Goal: Use online tool/utility

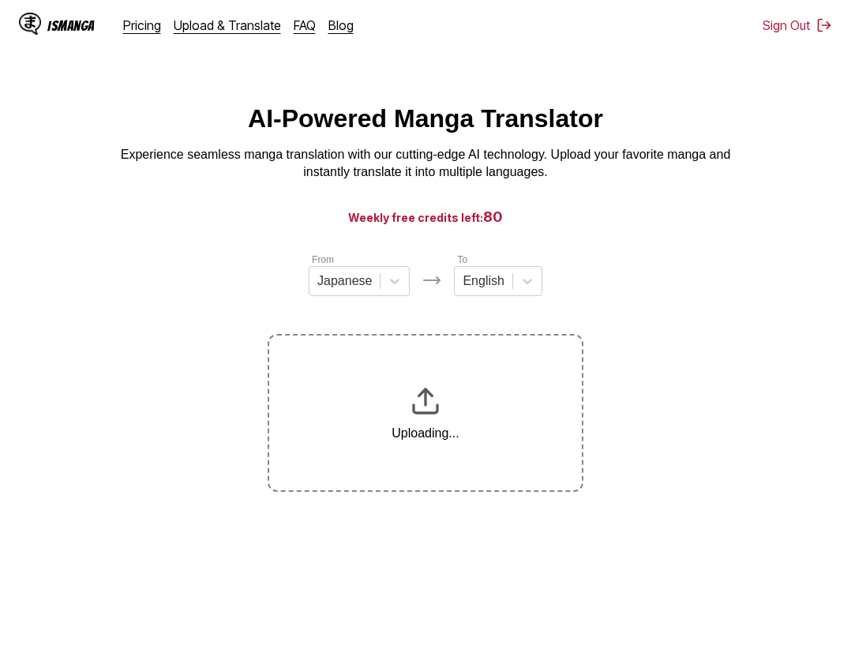
scroll to position [186, 0]
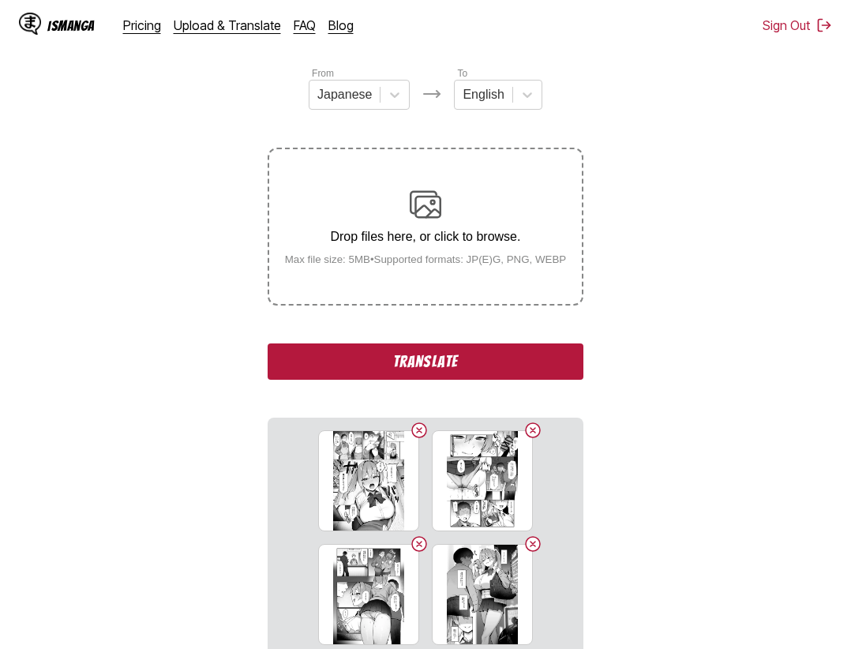
drag, startPoint x: 497, startPoint y: 364, endPoint x: 666, endPoint y: 384, distance: 170.9
click at [497, 363] on button "Translate" at bounding box center [426, 361] width 316 height 36
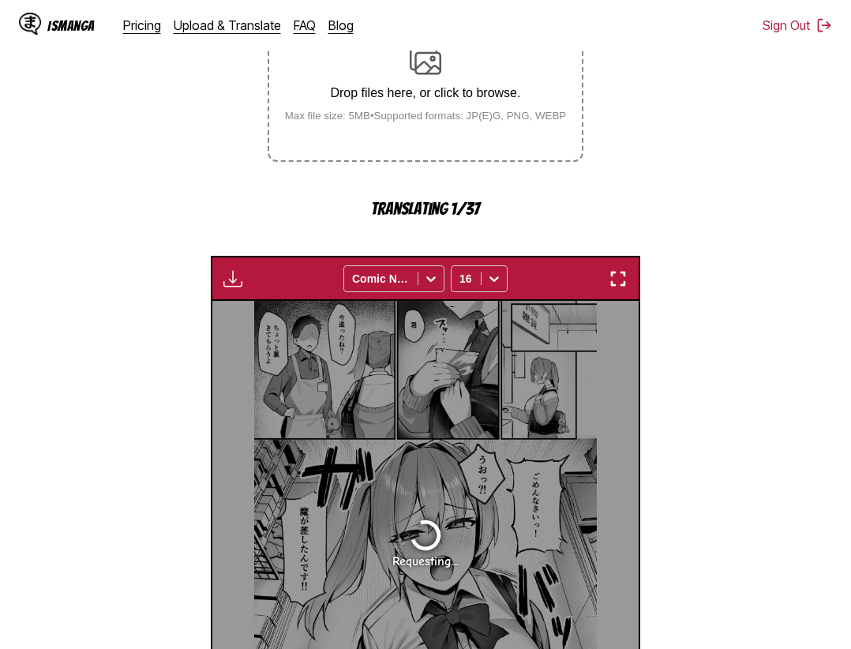
scroll to position [8, 0]
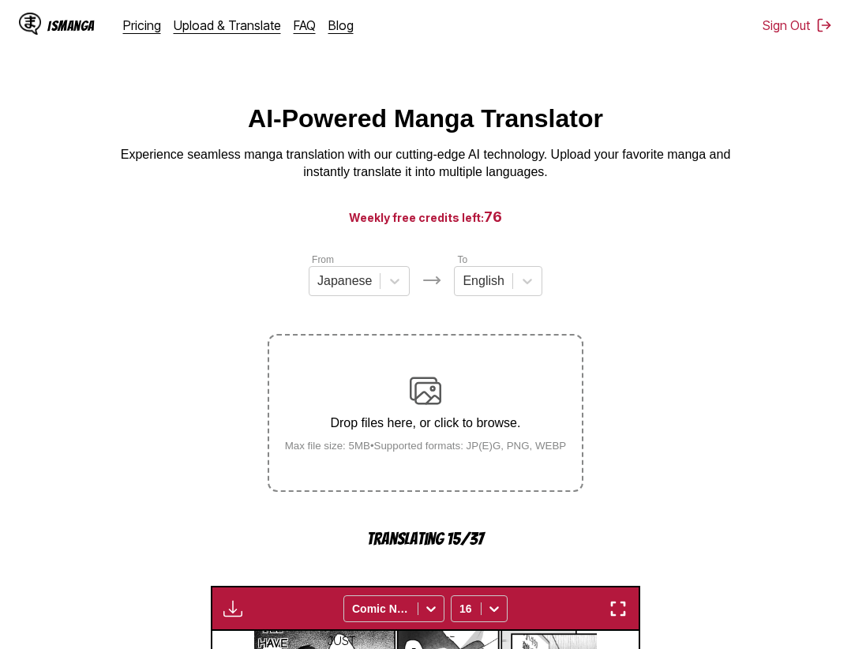
scroll to position [8, 0]
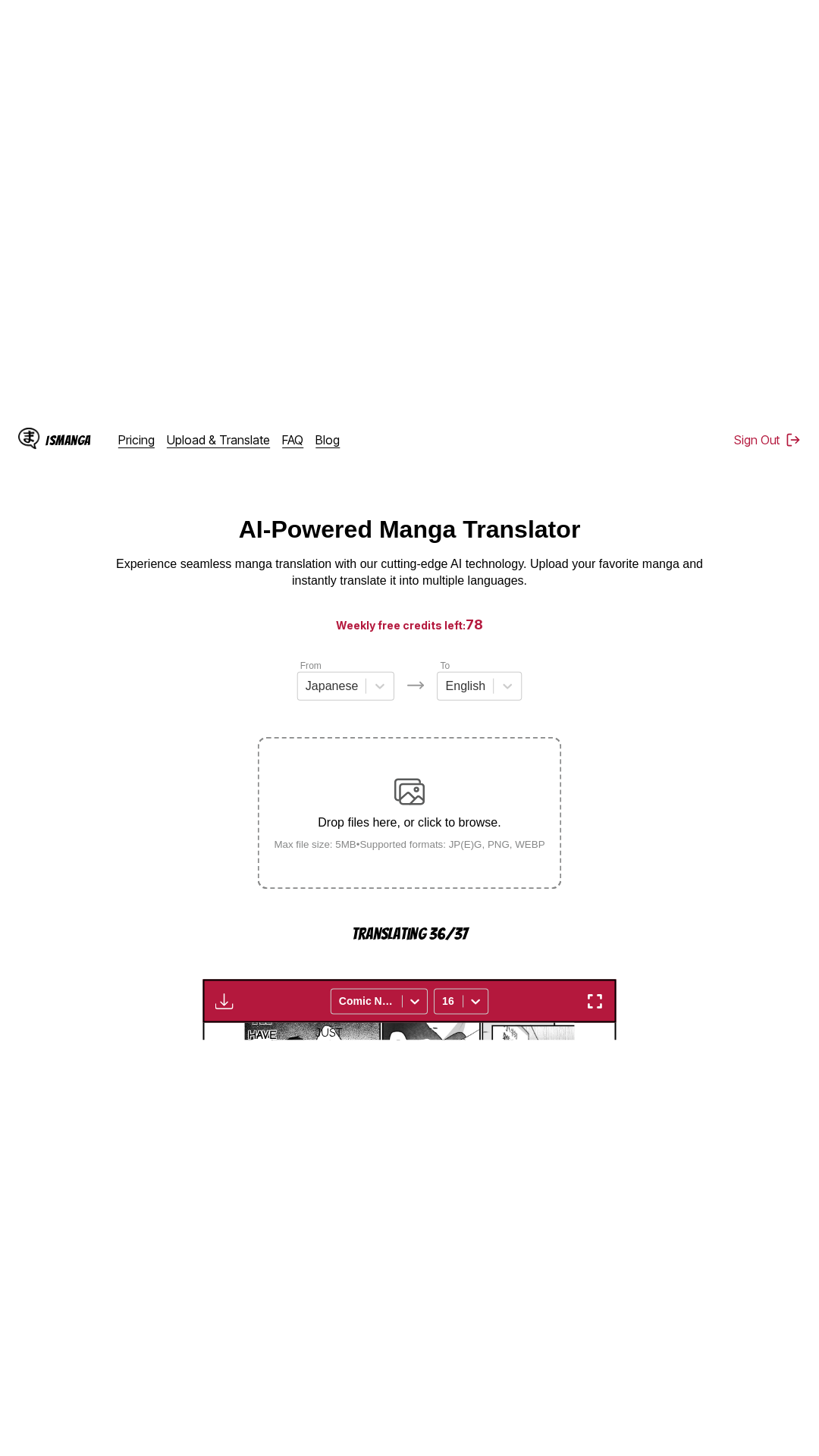
scroll to position [8, 0]
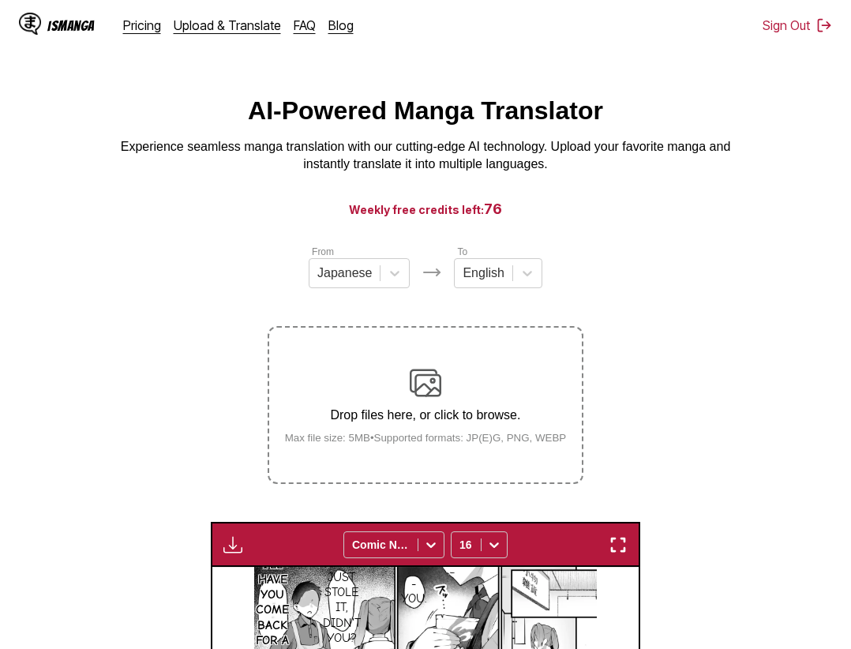
click at [621, 544] on img "button" at bounding box center [618, 544] width 19 height 19
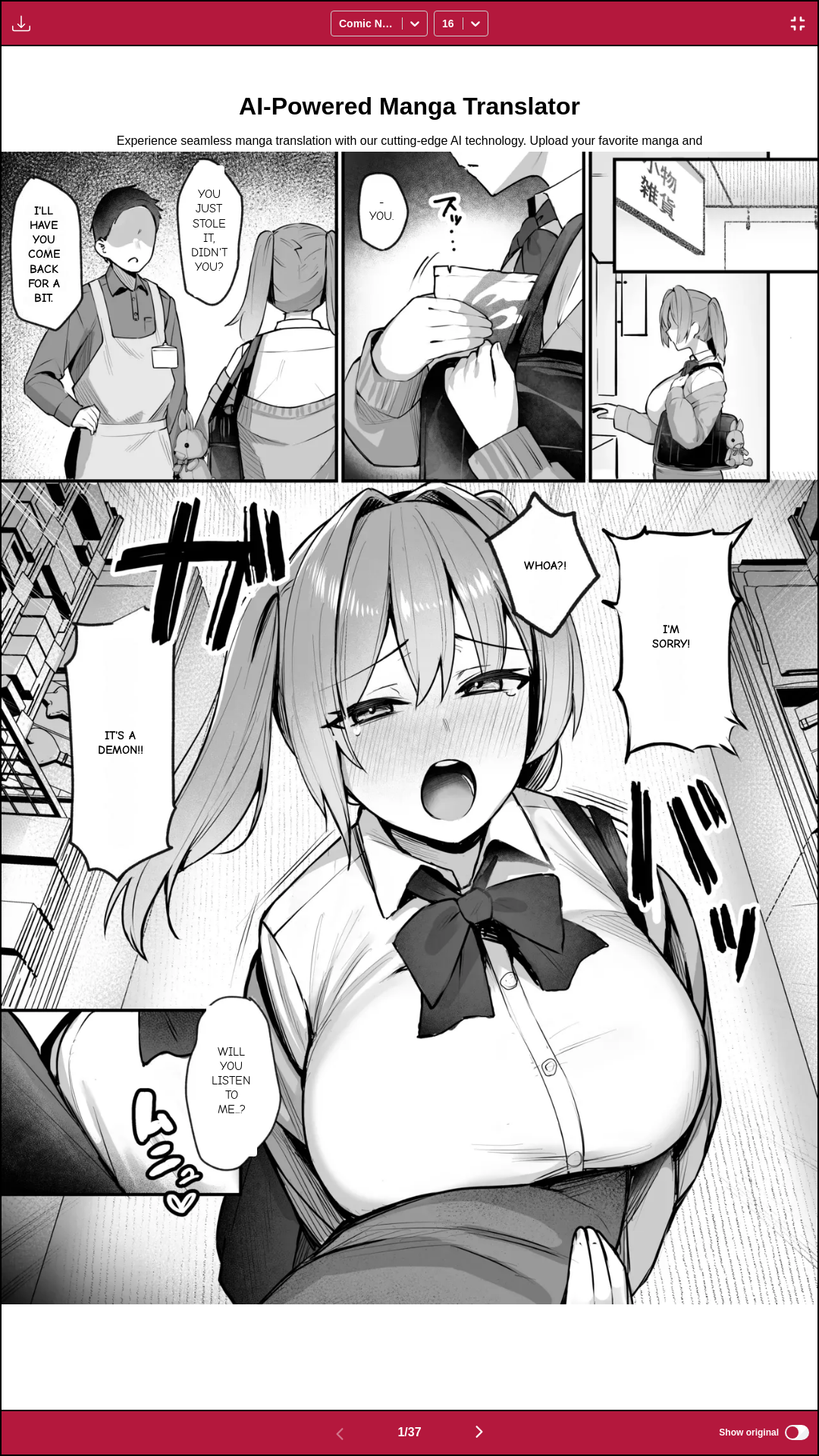
click at [511, 0] on div "Download Panel Download All Comic Neue 16" at bounding box center [409, 23] width 819 height 46
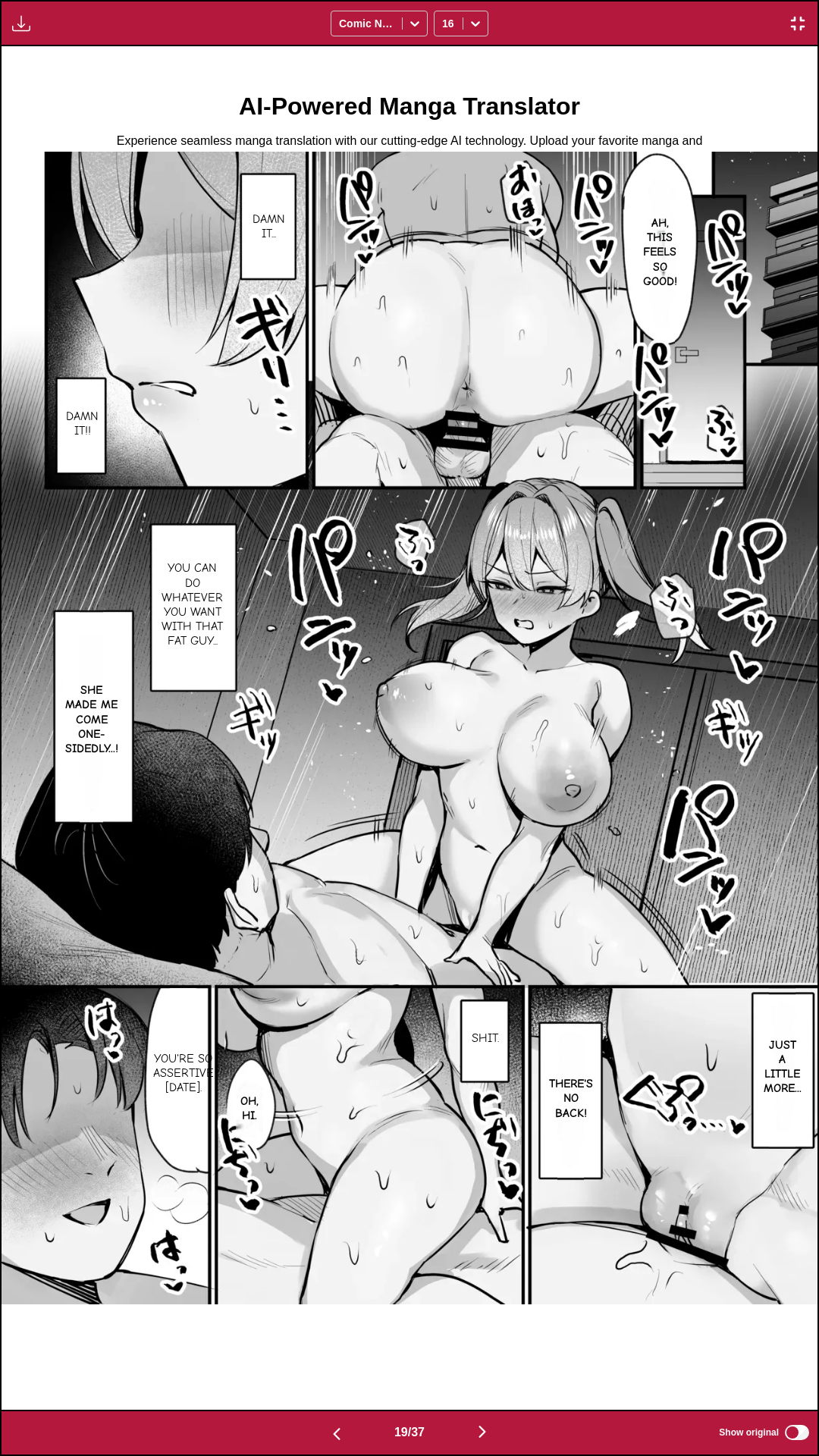
scroll to position [0, 14682]
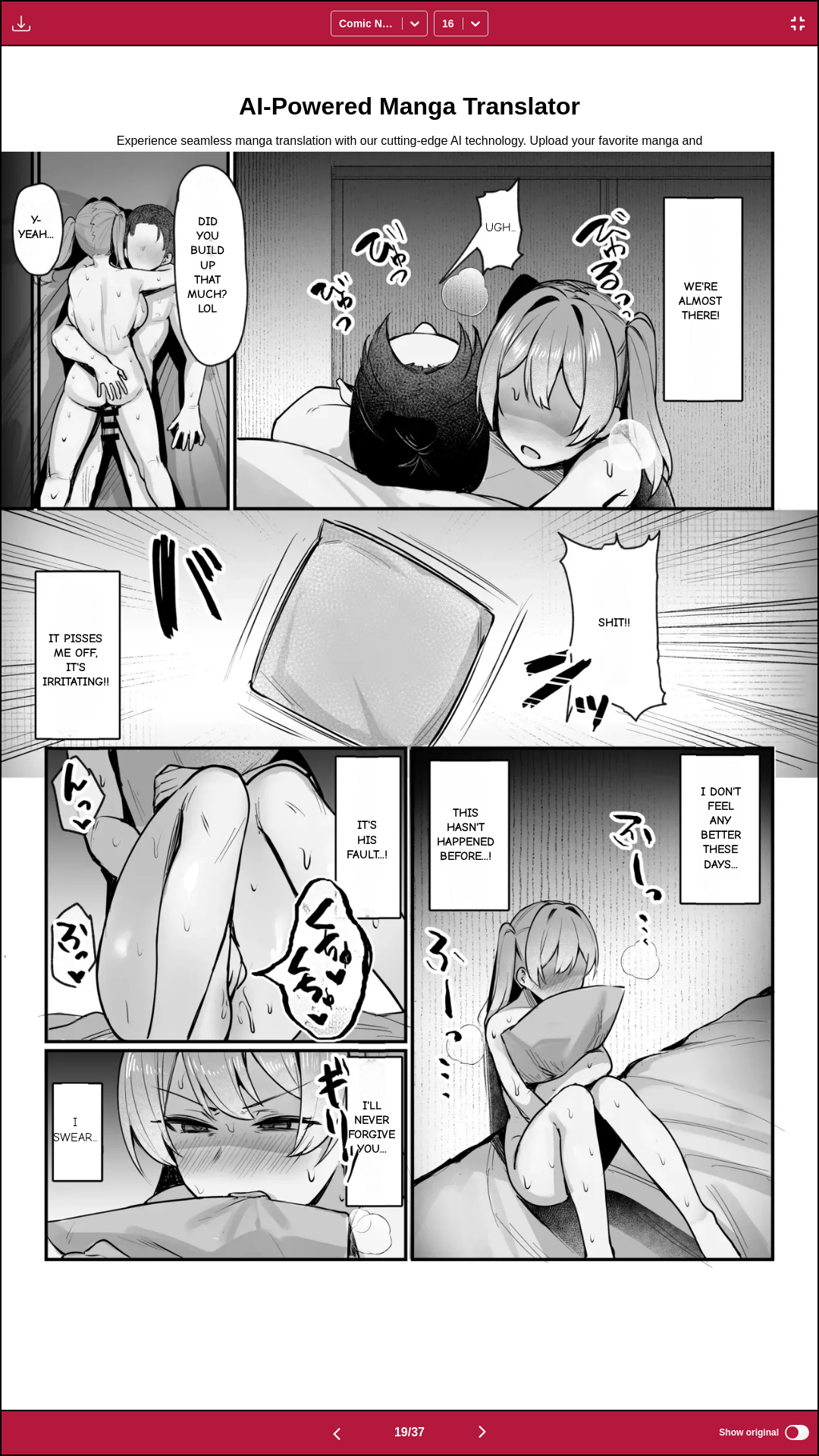
click at [790, 622] on label "Show original" at bounding box center [764, 1432] width 92 height 20
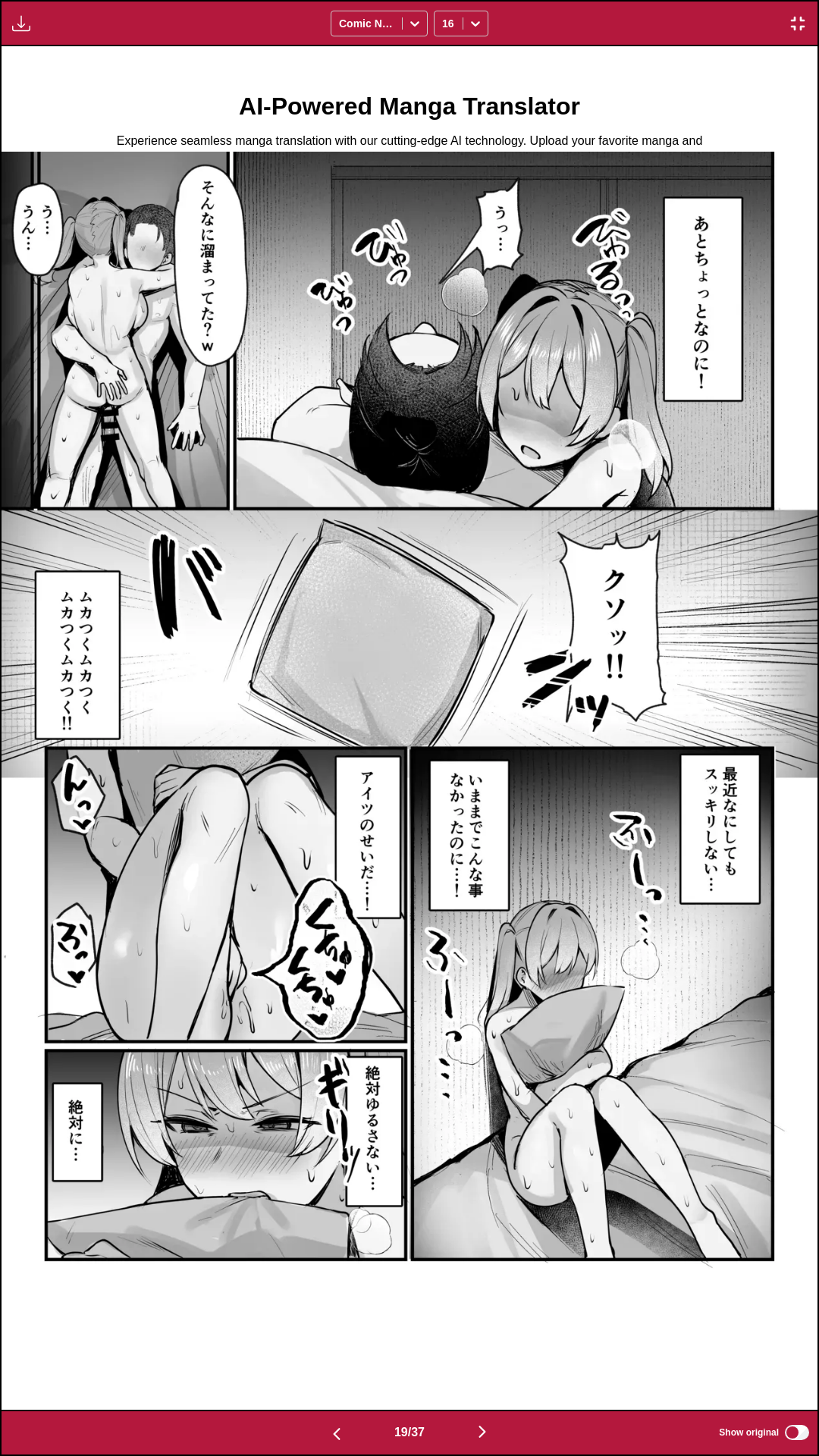
scroll to position [0, 15497]
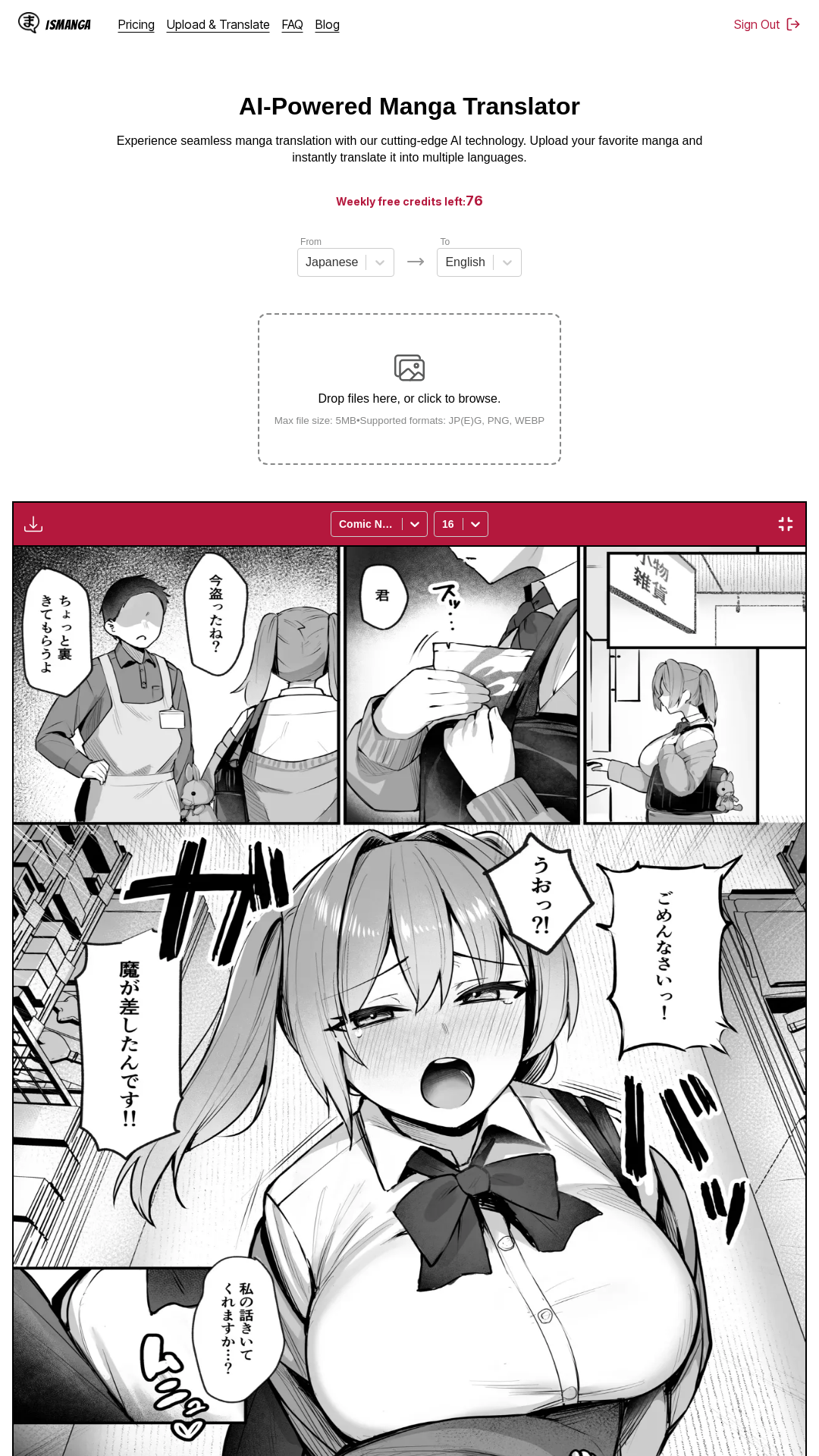
scroll to position [0, 15497]
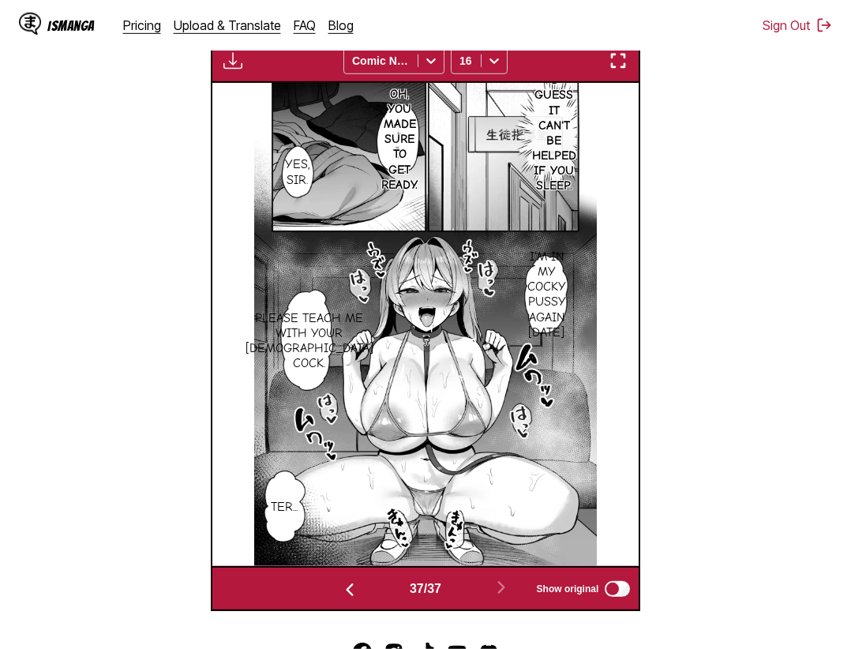
scroll to position [603, 0]
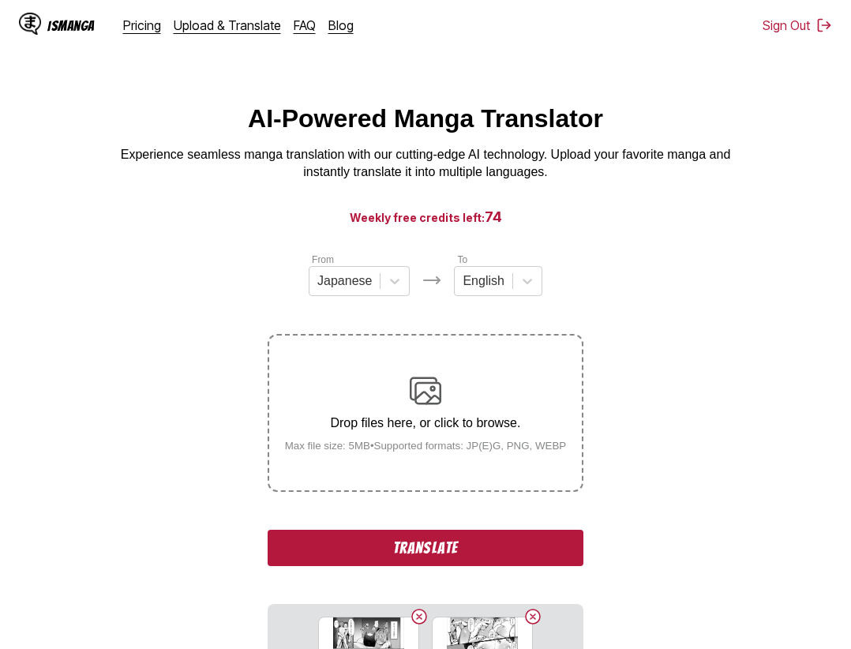
click at [493, 546] on button "Translate" at bounding box center [426, 548] width 316 height 36
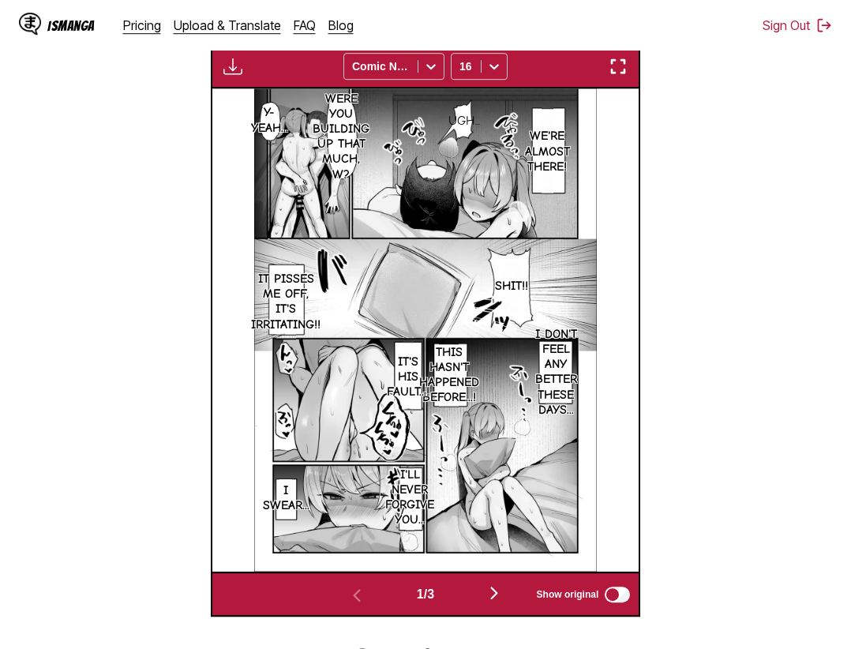
scroll to position [325, 0]
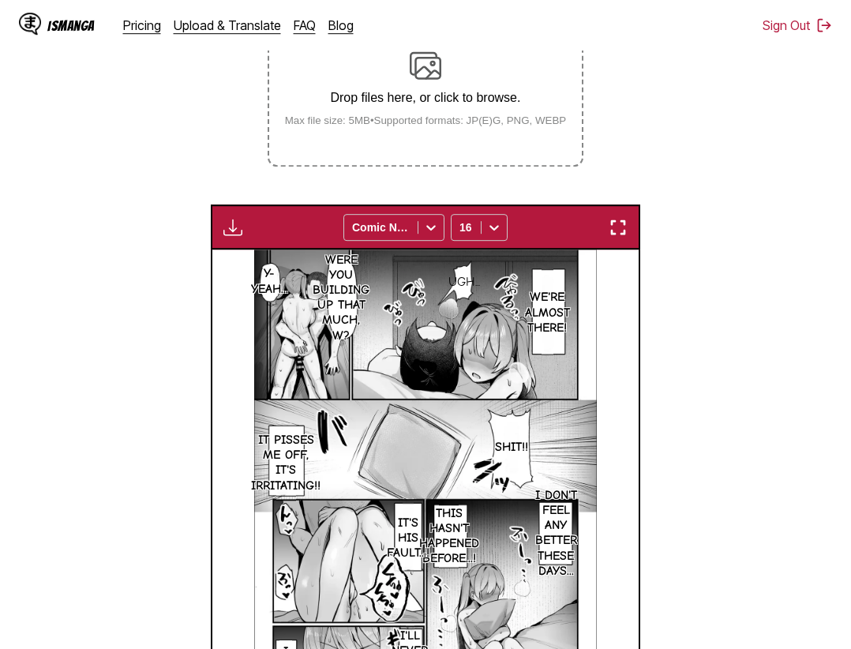
click at [614, 229] on img "button" at bounding box center [618, 227] width 19 height 19
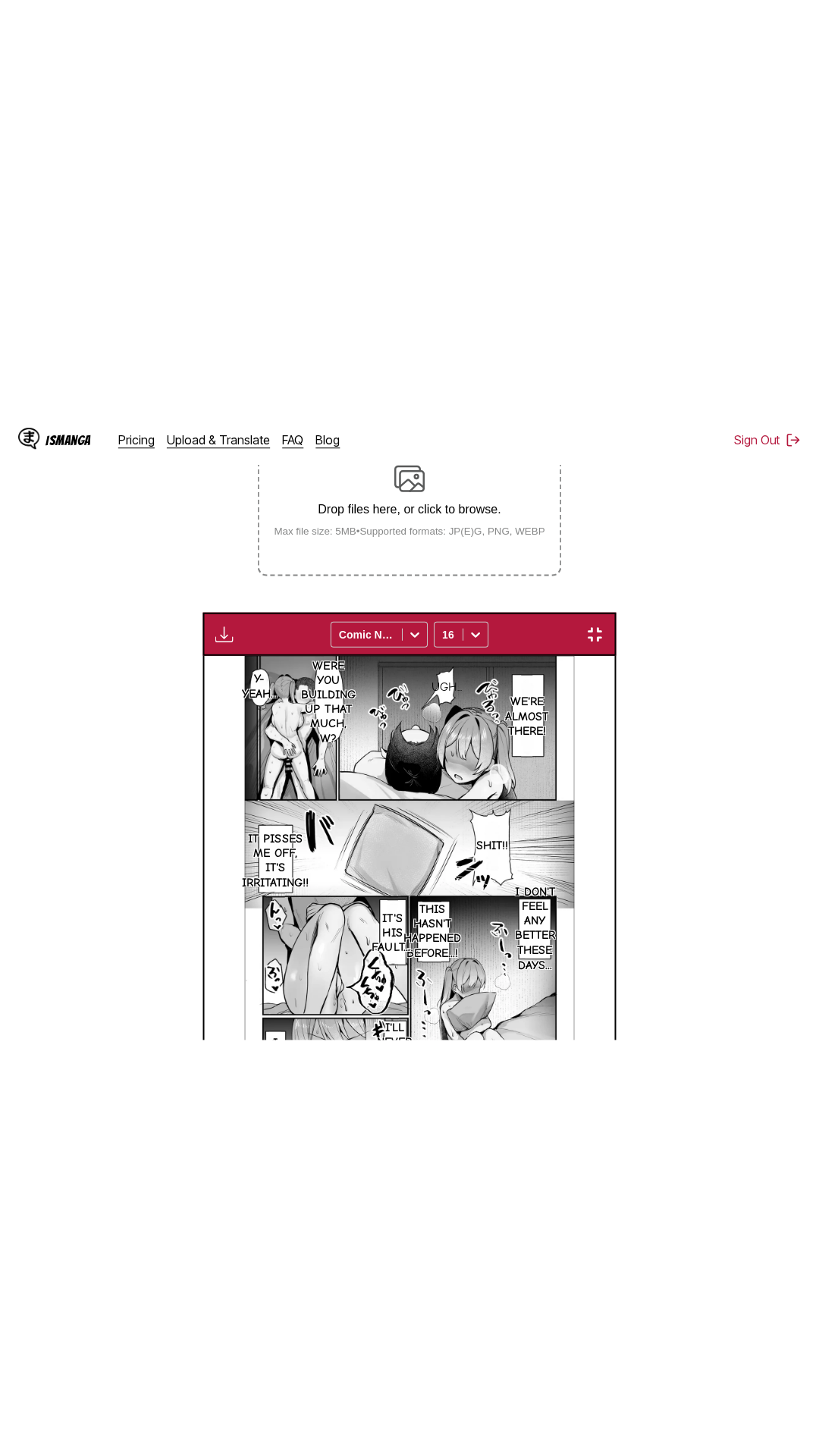
scroll to position [95, 0]
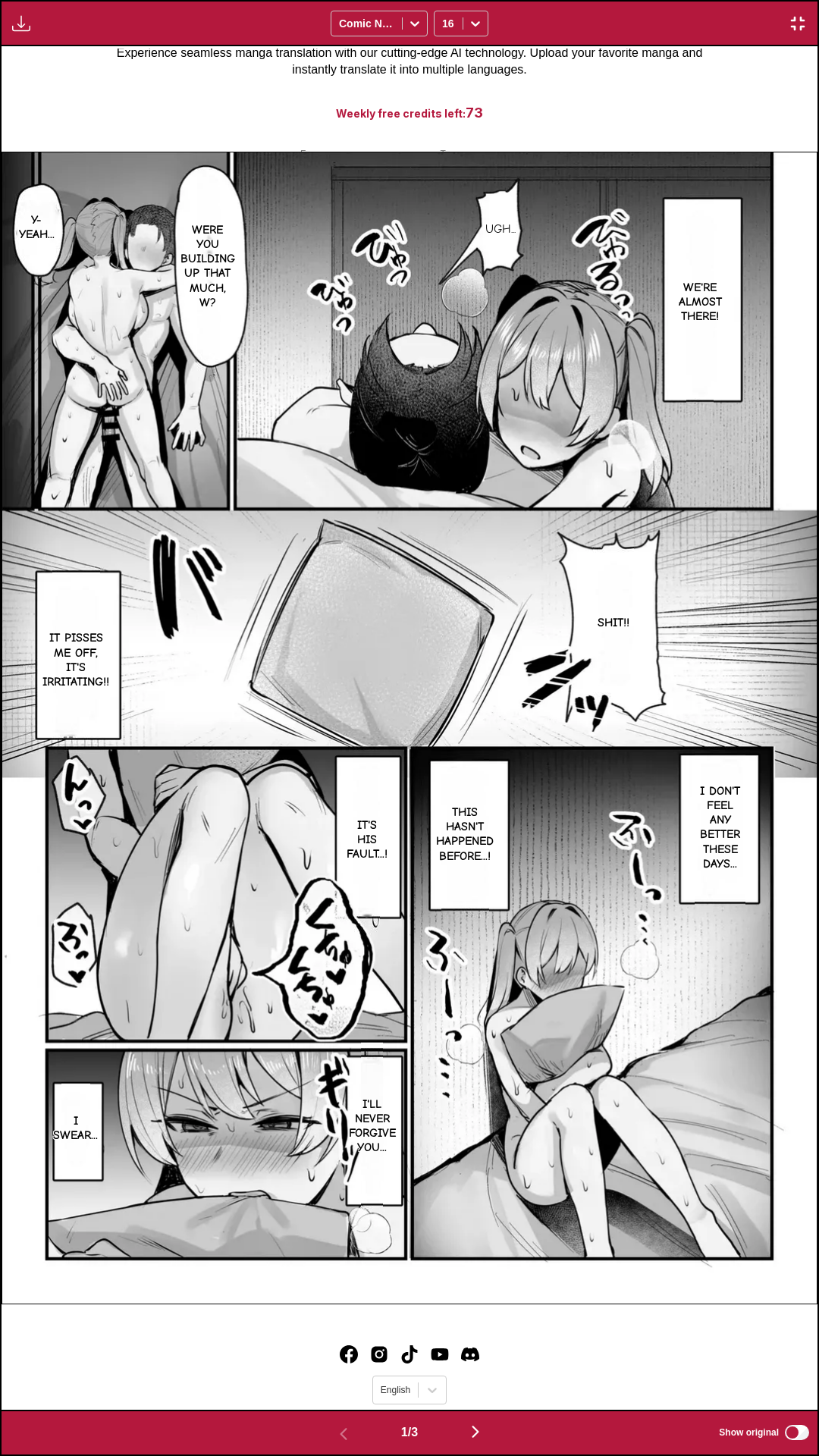
click at [648, 0] on div "Download Panel Download All Comic Neue 16" at bounding box center [409, 23] width 819 height 46
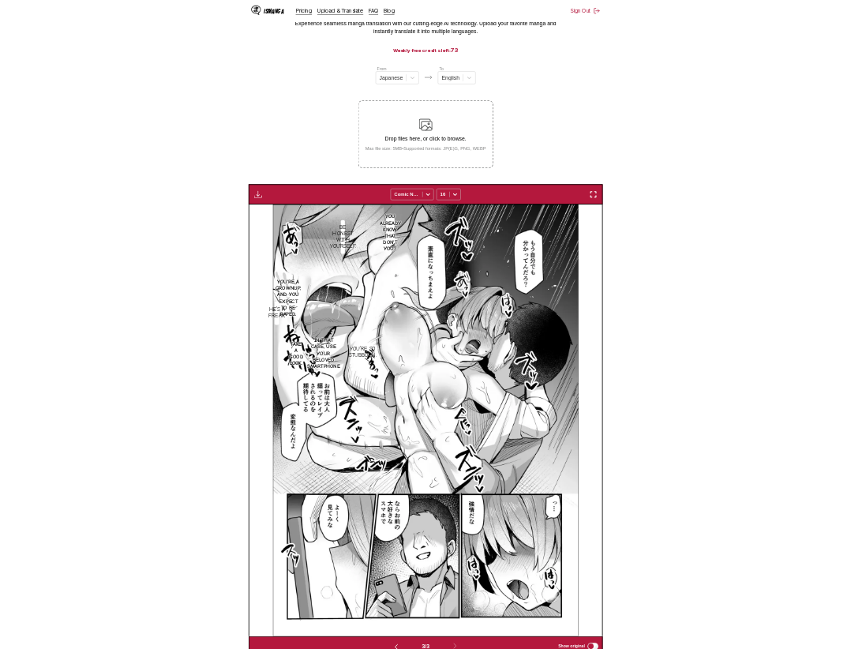
scroll to position [0, 853]
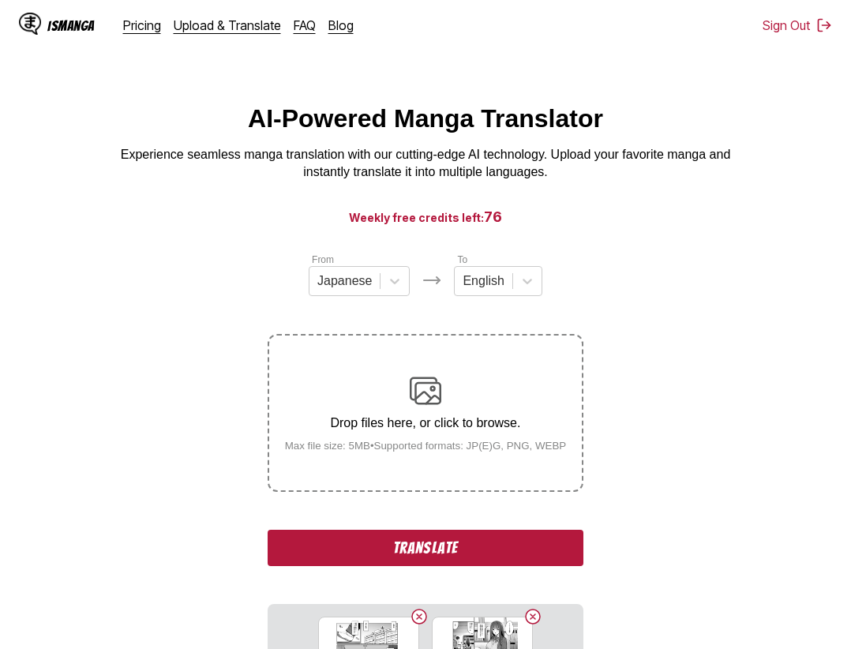
click at [512, 550] on button "Translate" at bounding box center [426, 548] width 316 height 36
